Goal: Task Accomplishment & Management: Manage account settings

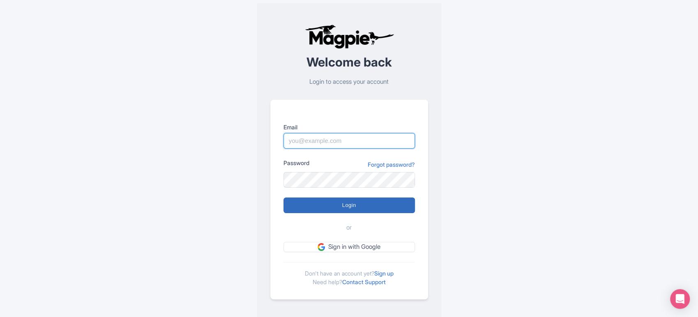
type input "sabrina@takewalks.com"
click at [355, 201] on input "Login" at bounding box center [348, 206] width 131 height 16
type input "Logging in..."
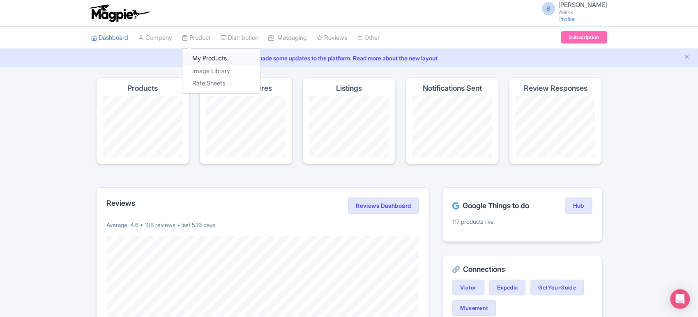
click at [204, 59] on link "My Products" at bounding box center [221, 58] width 78 height 13
click at [200, 58] on link "My Products" at bounding box center [221, 58] width 78 height 13
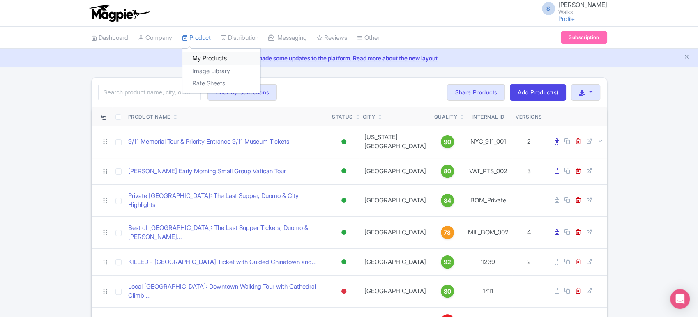
click at [205, 57] on link "My Products" at bounding box center [221, 58] width 78 height 13
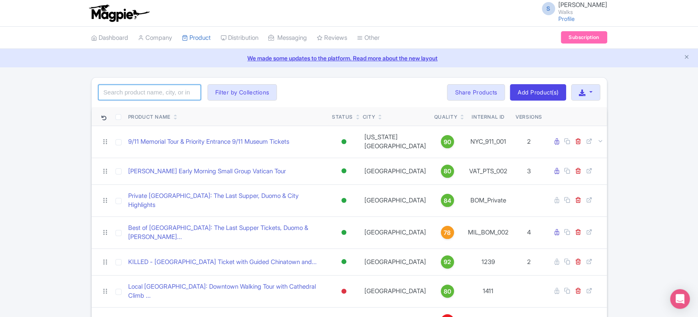
click at [165, 88] on input "search" at bounding box center [149, 93] width 103 height 16
type input "boston"
click button "Search" at bounding box center [0, 0] width 0 height 0
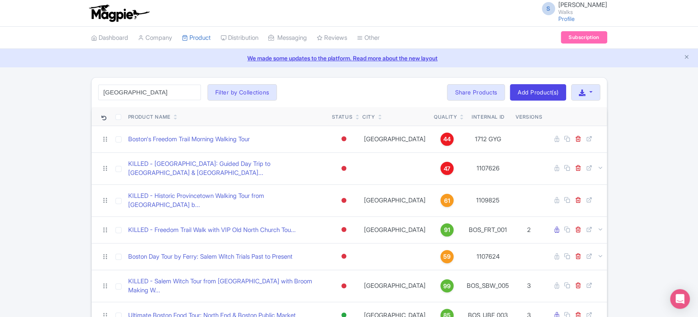
click at [56, 138] on div "boston Search Filter by Collections Amsterdam Athens Barcelona Bologna Bordeaux…" at bounding box center [349, 288] width 698 height 423
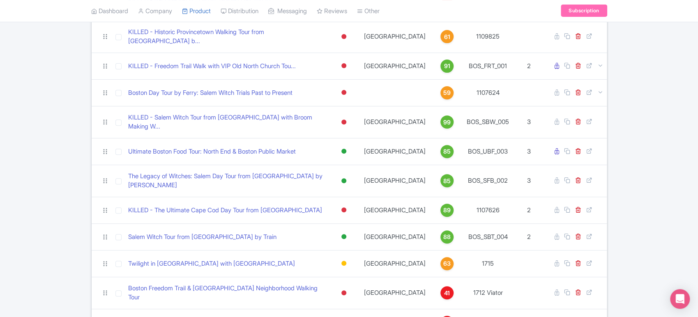
scroll to position [169, 0]
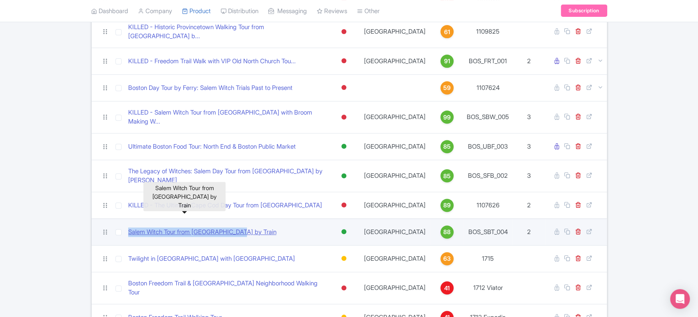
drag, startPoint x: 246, startPoint y: 209, endPoint x: 129, endPoint y: 211, distance: 117.9
click at [129, 228] on div "Salem Witch Tour from Boston by Train" at bounding box center [226, 232] width 197 height 9
copy link "Salem Witch Tour from Boston by Train"
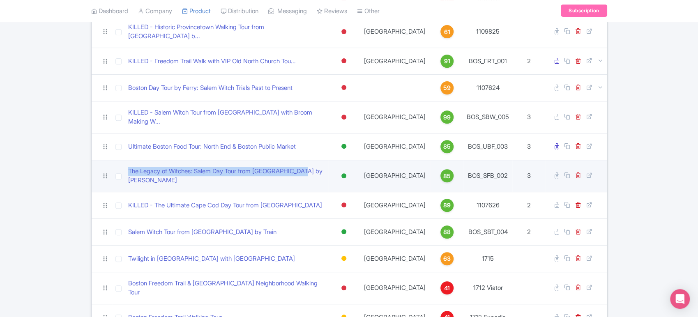
drag, startPoint x: 313, startPoint y: 154, endPoint x: 122, endPoint y: 158, distance: 190.2
click at [122, 160] on tr "The Legacy of Witches: Salem Day Tour from Boston by Ferry Active Inactive Buil…" at bounding box center [349, 176] width 515 height 32
copy tr "The Legacy of Witches: Salem Day Tour from Boston by Ferry"
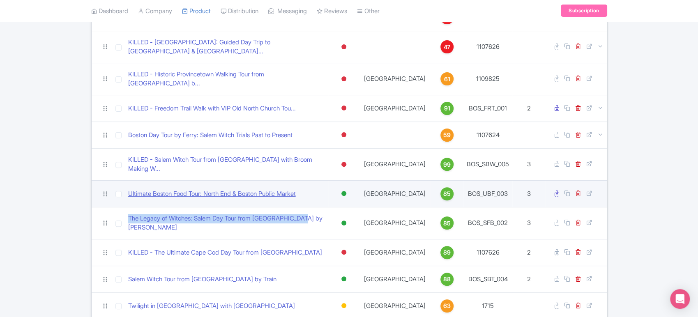
scroll to position [122, 0]
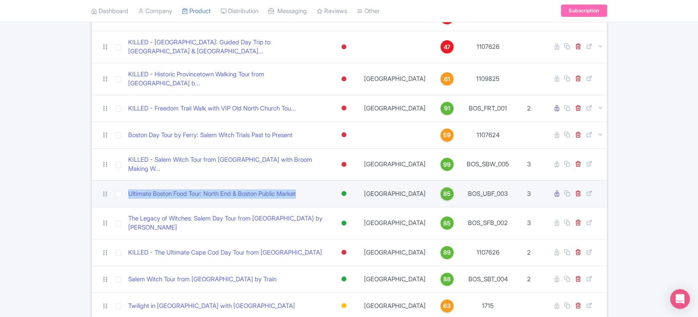
drag, startPoint x: 308, startPoint y: 178, endPoint x: 122, endPoint y: 184, distance: 185.4
click at [122, 184] on tr "Ultimate Boston Food Tour: North End & Boston Public Market Active Inactive Bui…" at bounding box center [349, 193] width 515 height 27
copy tr "Ultimate Boston Food Tour: North End & Boston Public Market"
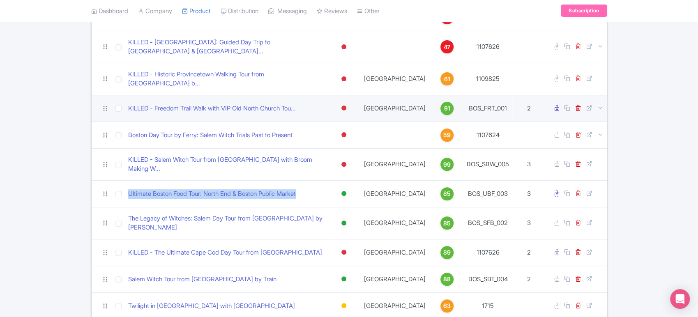
scroll to position [0, 0]
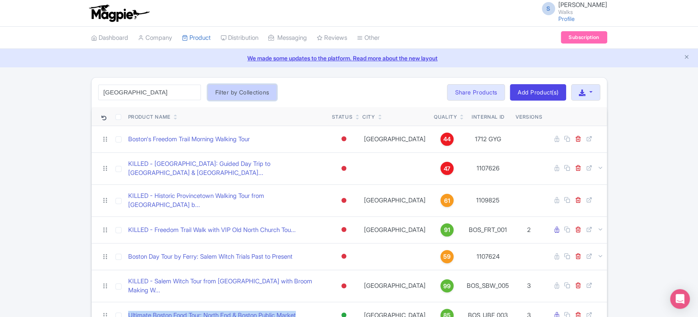
click at [255, 90] on button "Filter by Collections" at bounding box center [242, 92] width 70 height 16
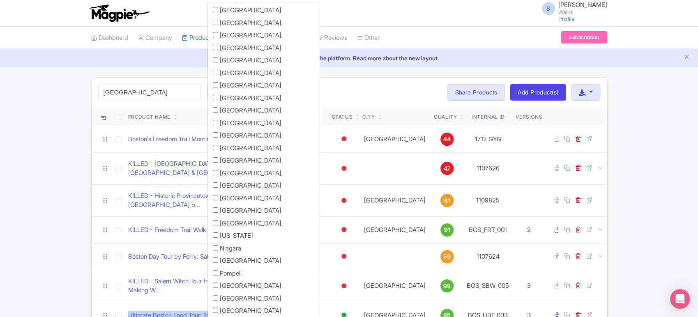
click at [216, 235] on input "[US_STATE]" at bounding box center [215, 234] width 5 height 5
checkbox input "true"
click at [362, 94] on div "boston Search Filter by Collections Amsterdam Athens Barcelona Bologna Bordeaux…" at bounding box center [349, 93] width 515 height 30
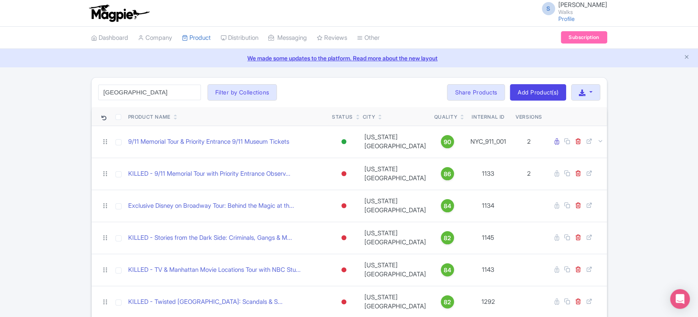
click at [360, 116] on icon at bounding box center [358, 118] width 4 height 5
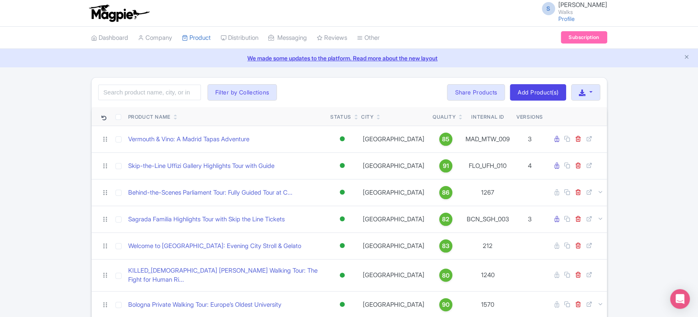
click at [358, 121] on icon at bounding box center [356, 118] width 4 height 5
click at [264, 89] on button "Filter by Collections" at bounding box center [242, 92] width 70 height 16
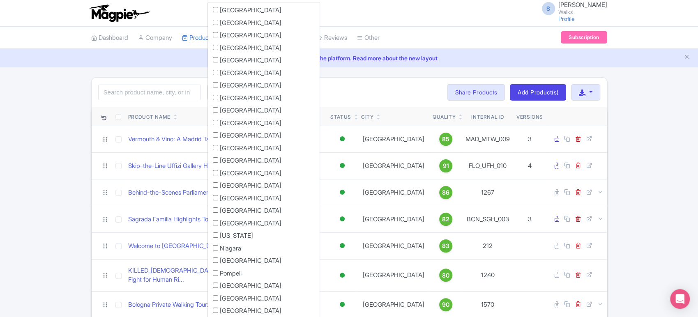
click at [214, 236] on input "[US_STATE]" at bounding box center [215, 234] width 5 height 5
checkbox input "true"
click at [348, 93] on div "Search Filter by Collections [GEOGRAPHIC_DATA] [GEOGRAPHIC_DATA] [GEOGRAPHIC_DA…" at bounding box center [349, 93] width 515 height 30
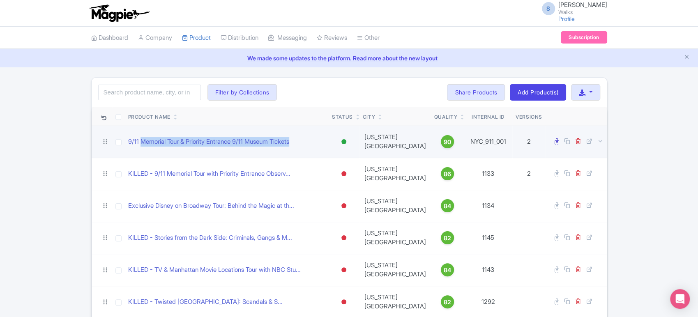
drag, startPoint x: 304, startPoint y: 138, endPoint x: 136, endPoint y: 145, distance: 167.8
click at [136, 145] on td "9/11 Memorial Tour & Priority Entrance 9/11 Museum Tickets" at bounding box center [227, 142] width 204 height 32
click at [123, 139] on td at bounding box center [118, 142] width 13 height 32
drag, startPoint x: 125, startPoint y: 139, endPoint x: 345, endPoint y: 144, distance: 220.2
click at [345, 144] on tr "9/11 Memorial Tour & Priority Entrance 9/11 Museum Tickets Active Inactive Buil…" at bounding box center [349, 142] width 515 height 32
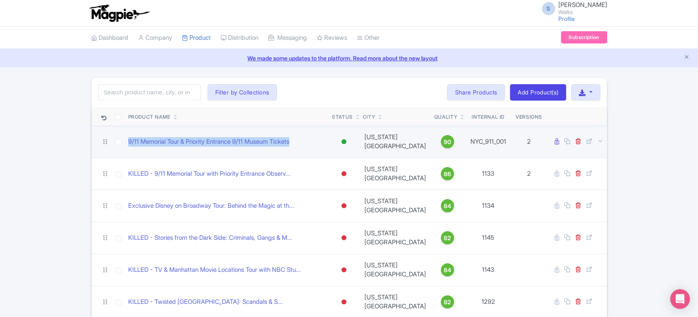
copy tr "9/11 Memorial Tour & Priority Entrance 9/11 Museum Tickets"
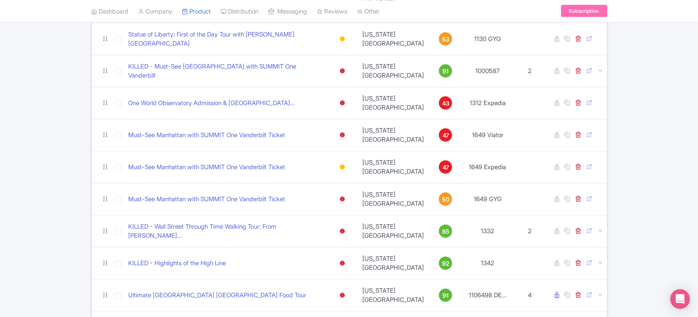
scroll to position [1096, 0]
drag, startPoint x: 242, startPoint y: 135, endPoint x: 126, endPoint y: 130, distance: 115.5
copy link "Lower East Side Food & History Tour"
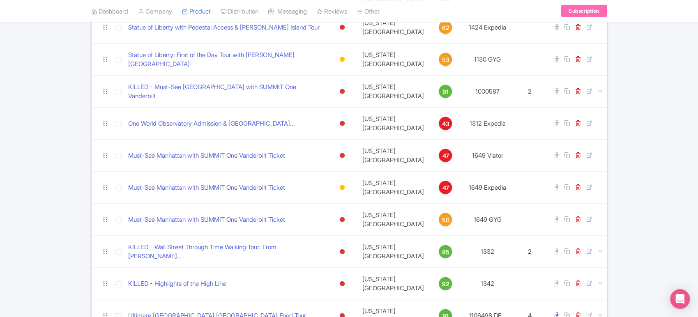
scroll to position [1050, 0]
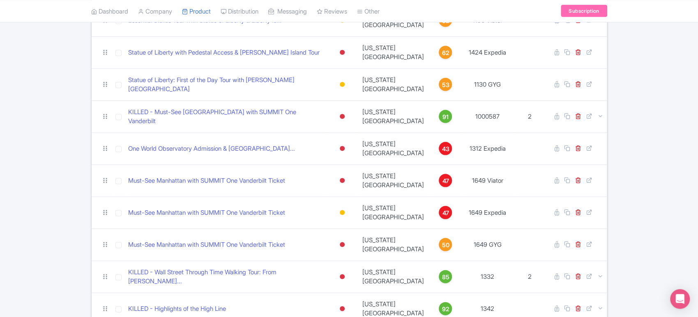
drag, startPoint x: 253, startPoint y: 154, endPoint x: 110, endPoint y: 162, distance: 142.8
copy tr "[GEOGRAPHIC_DATA]: Official Grand Central Terminal Tour"
